Goal: Task Accomplishment & Management: Manage account settings

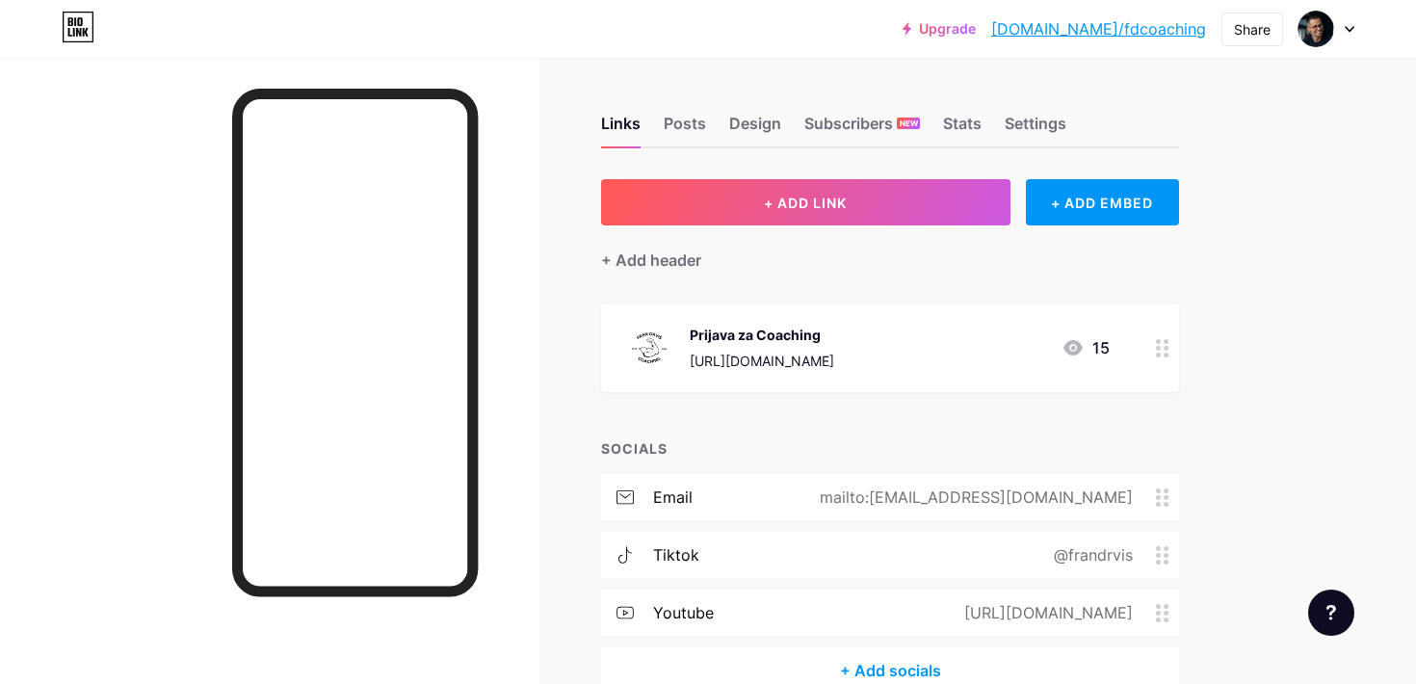
scroll to position [7, 0]
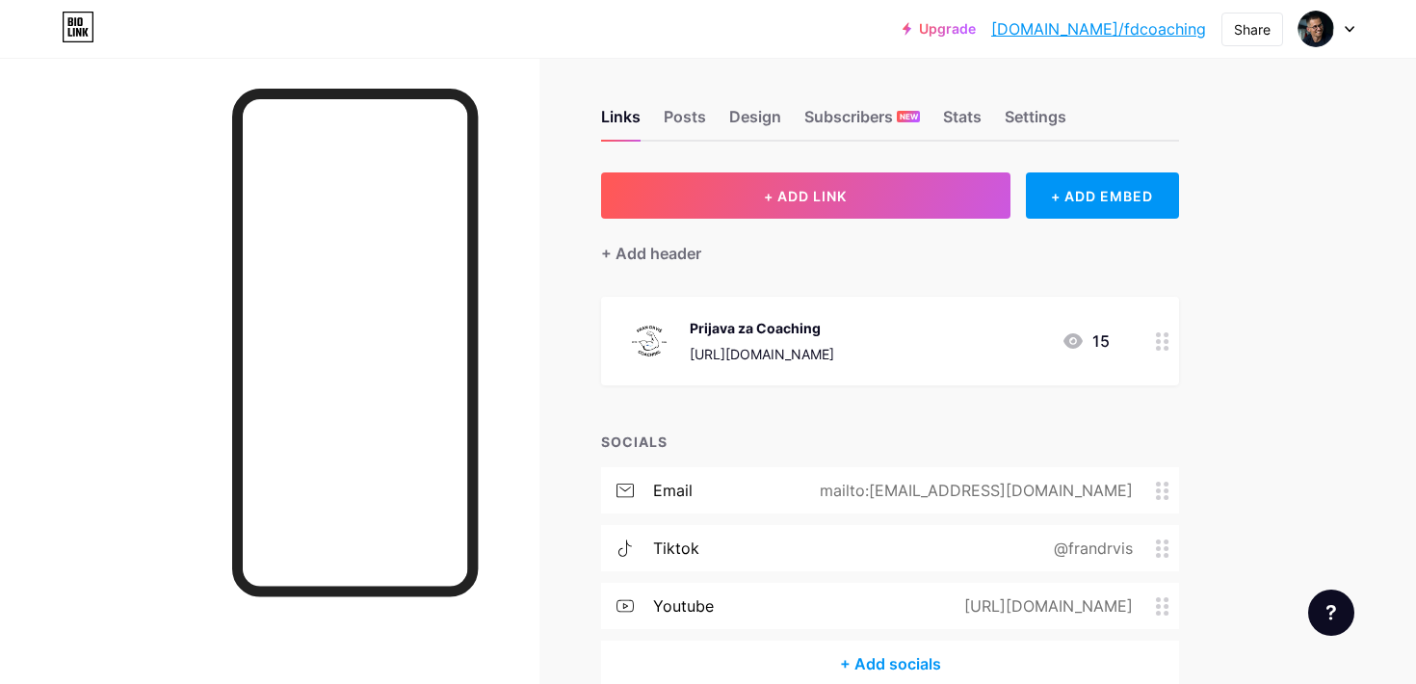
click at [772, 336] on div "Prijava za Coaching" at bounding box center [762, 328] width 145 height 20
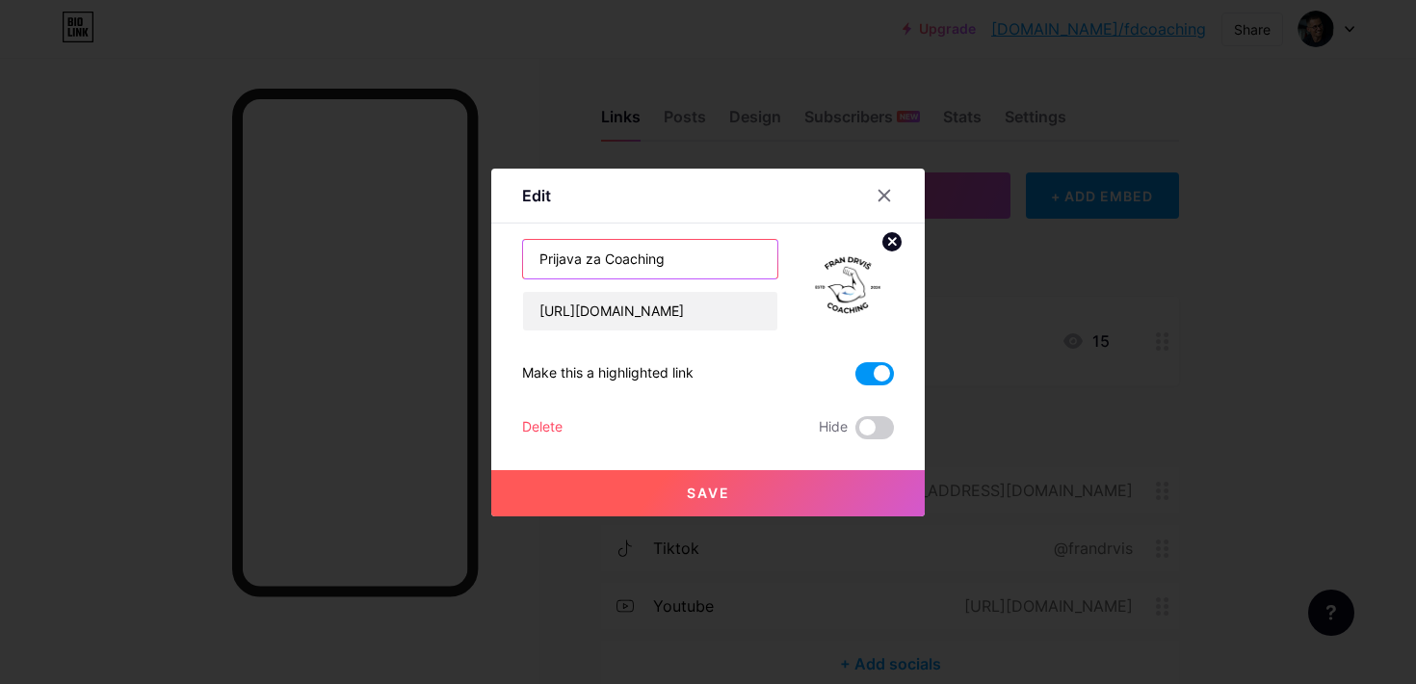
click at [637, 265] on input "Prijava za Coaching" at bounding box center [650, 259] width 254 height 39
type input "Prijava za online suradnju"
click at [703, 499] on span "Save" at bounding box center [708, 493] width 43 height 16
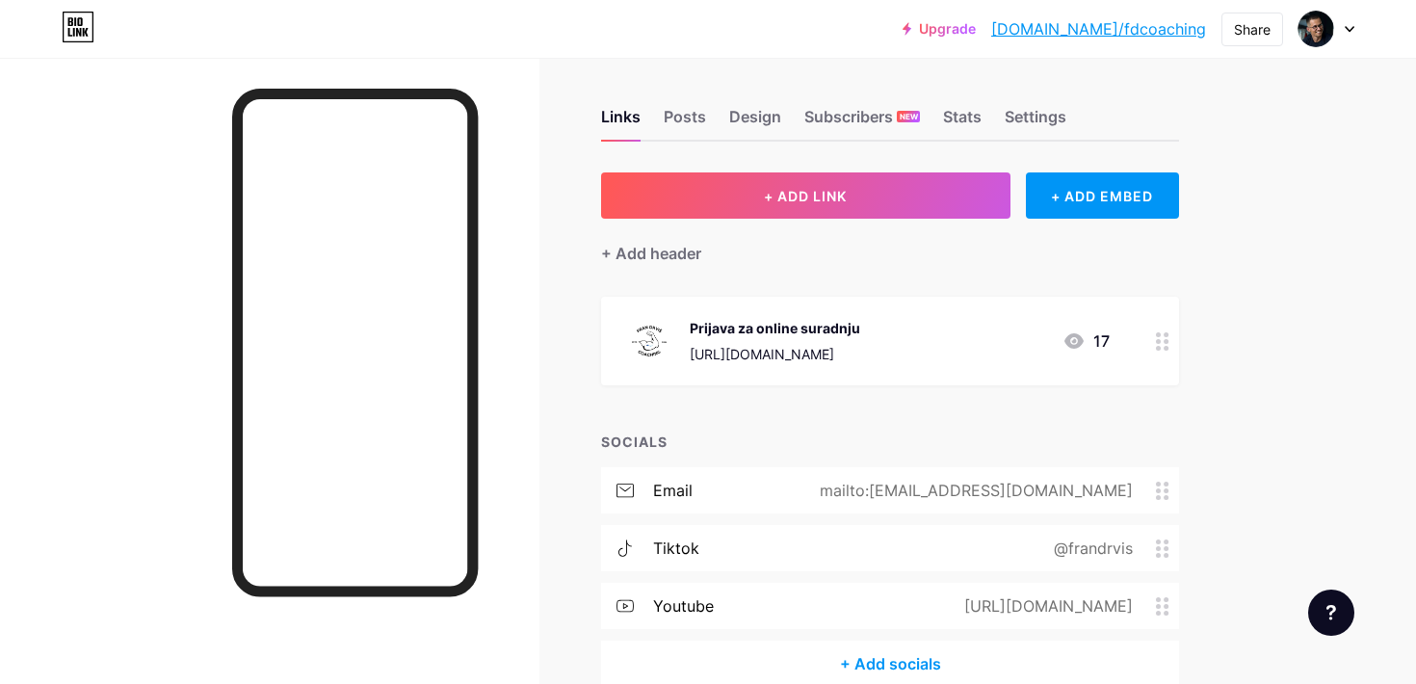
click at [855, 330] on div "Prijava za online suradnju" at bounding box center [775, 328] width 171 height 20
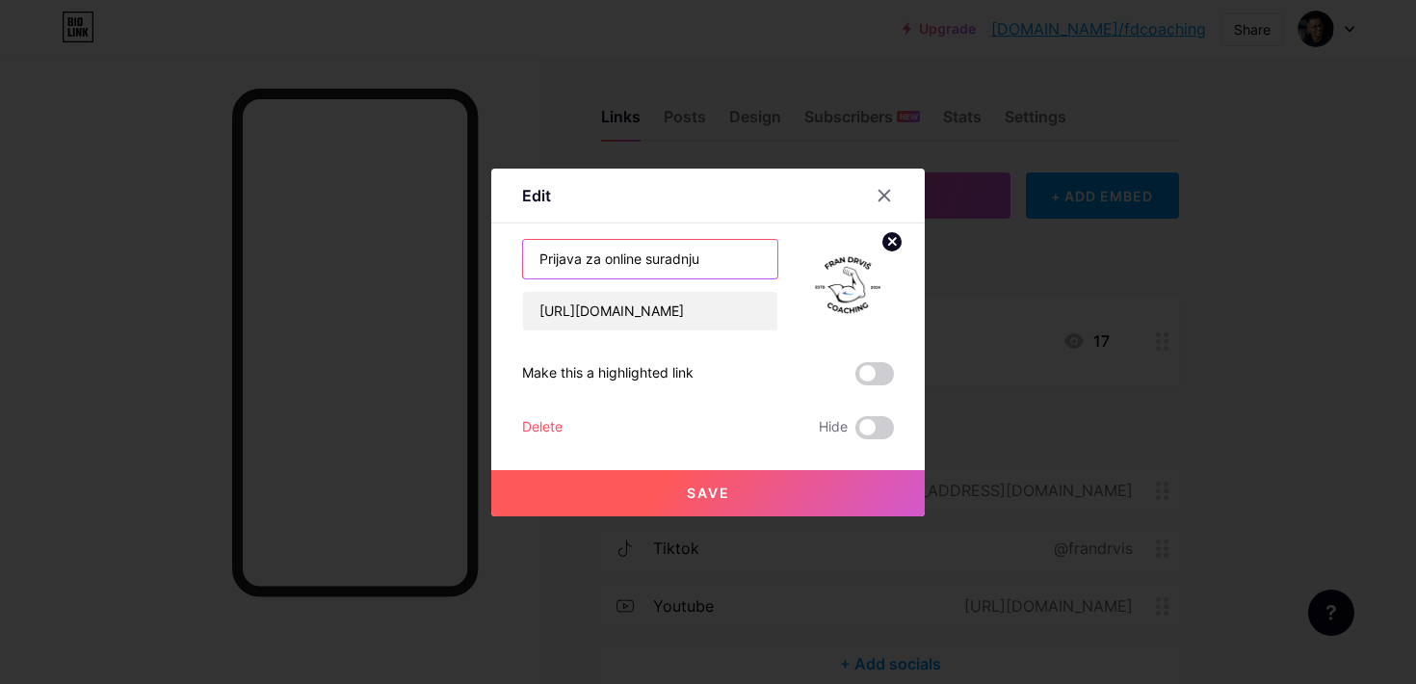
click at [671, 268] on input "Prijava za online suradnju" at bounding box center [650, 259] width 254 height 39
type input "PRIJAVA ZA ONLINE SURADNJU"
click at [706, 501] on button "Save" at bounding box center [708, 493] width 434 height 46
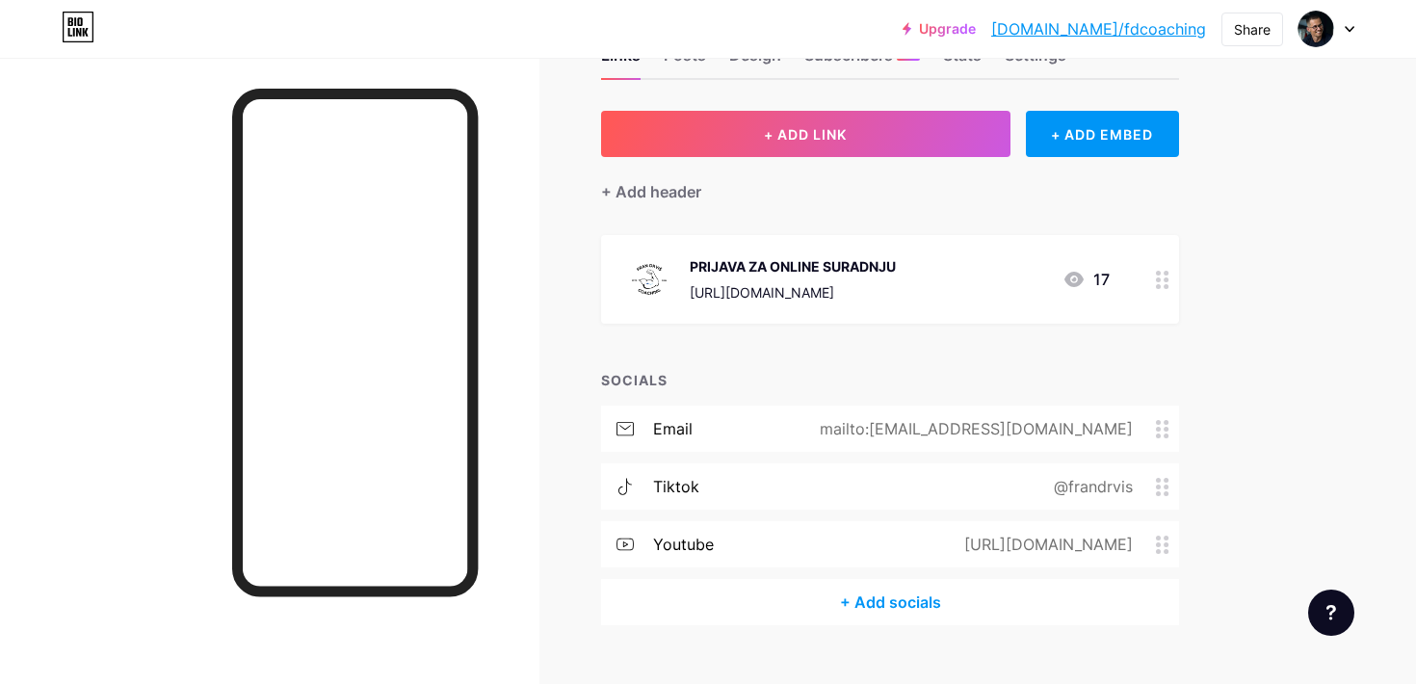
scroll to position [70, 0]
